Goal: Information Seeking & Learning: Learn about a topic

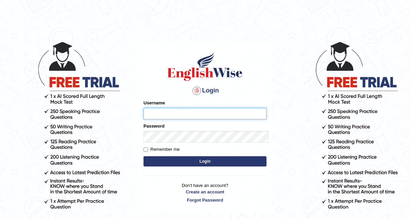
click at [164, 108] on input "Username" at bounding box center [205, 114] width 123 height 12
type input "hirokaM"
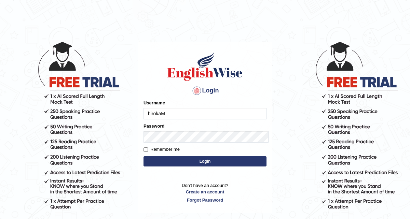
click at [144, 146] on label "Remember me" at bounding box center [162, 149] width 36 height 7
click at [144, 148] on input "Remember me" at bounding box center [146, 150] width 4 height 4
checkbox input "true"
click at [179, 156] on button "Login" at bounding box center [205, 161] width 123 height 10
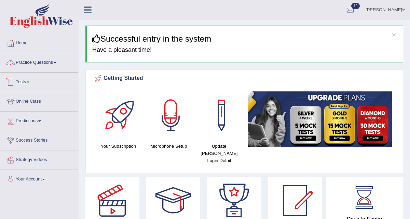
click at [34, 63] on link "Practice Questions" at bounding box center [39, 61] width 78 height 17
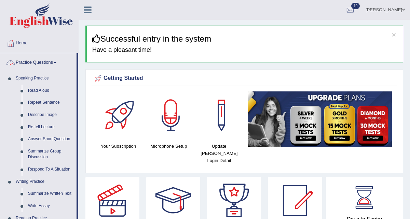
click at [38, 63] on link "Practice Questions" at bounding box center [38, 61] width 76 height 17
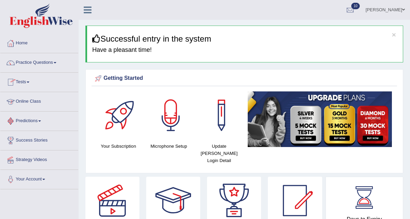
click at [22, 123] on link "Predictions" at bounding box center [39, 120] width 78 height 17
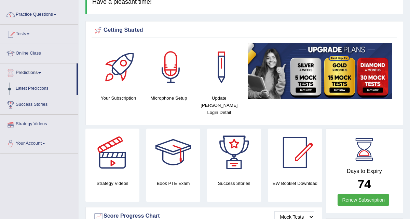
scroll to position [52, 0]
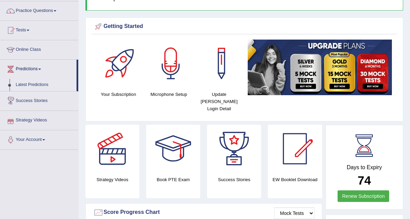
click at [33, 84] on link "Latest Predictions" at bounding box center [45, 85] width 64 height 12
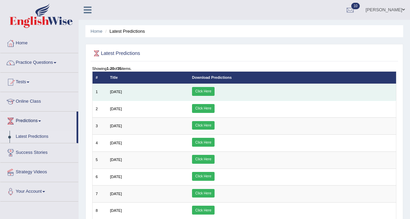
click at [215, 92] on link "Click Here" at bounding box center [203, 91] width 23 height 9
